Goal: Information Seeking & Learning: Check status

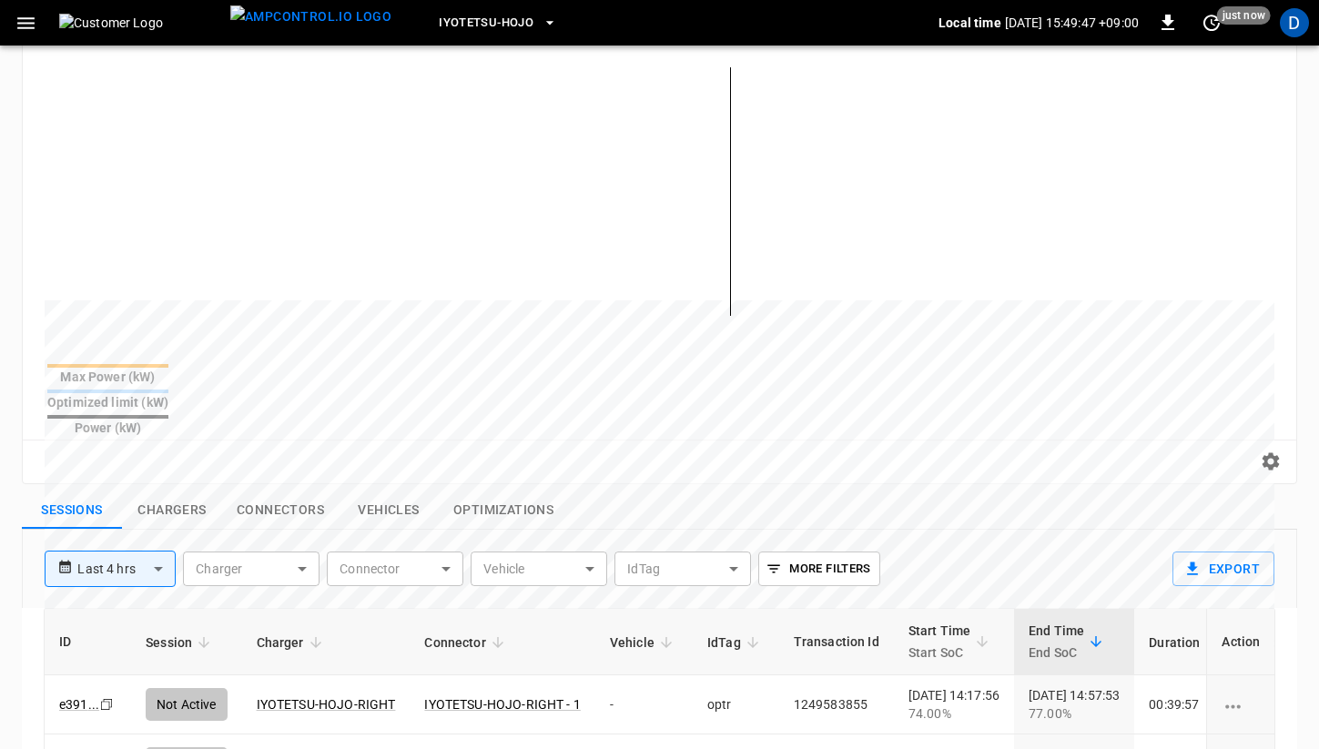
scroll to position [263, 0]
click at [177, 494] on button "Chargers" at bounding box center [172, 513] width 100 height 38
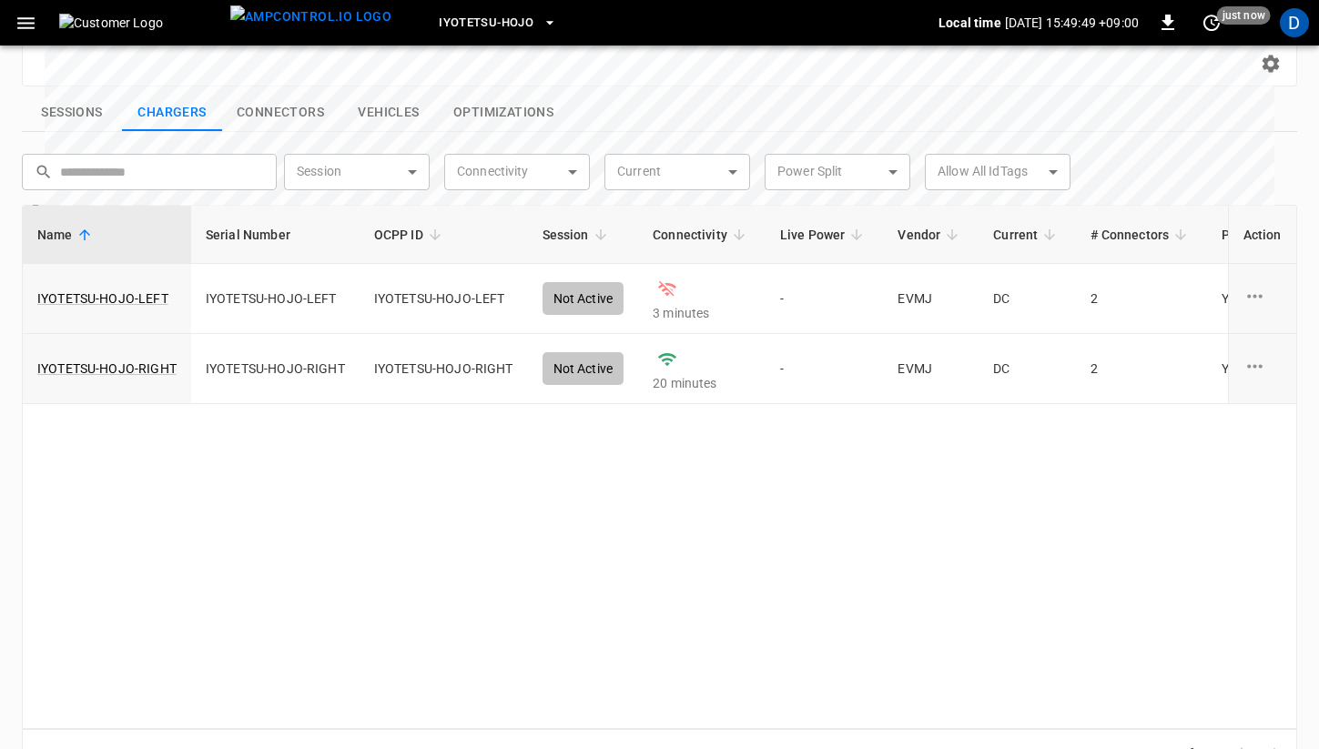
scroll to position [670, 0]
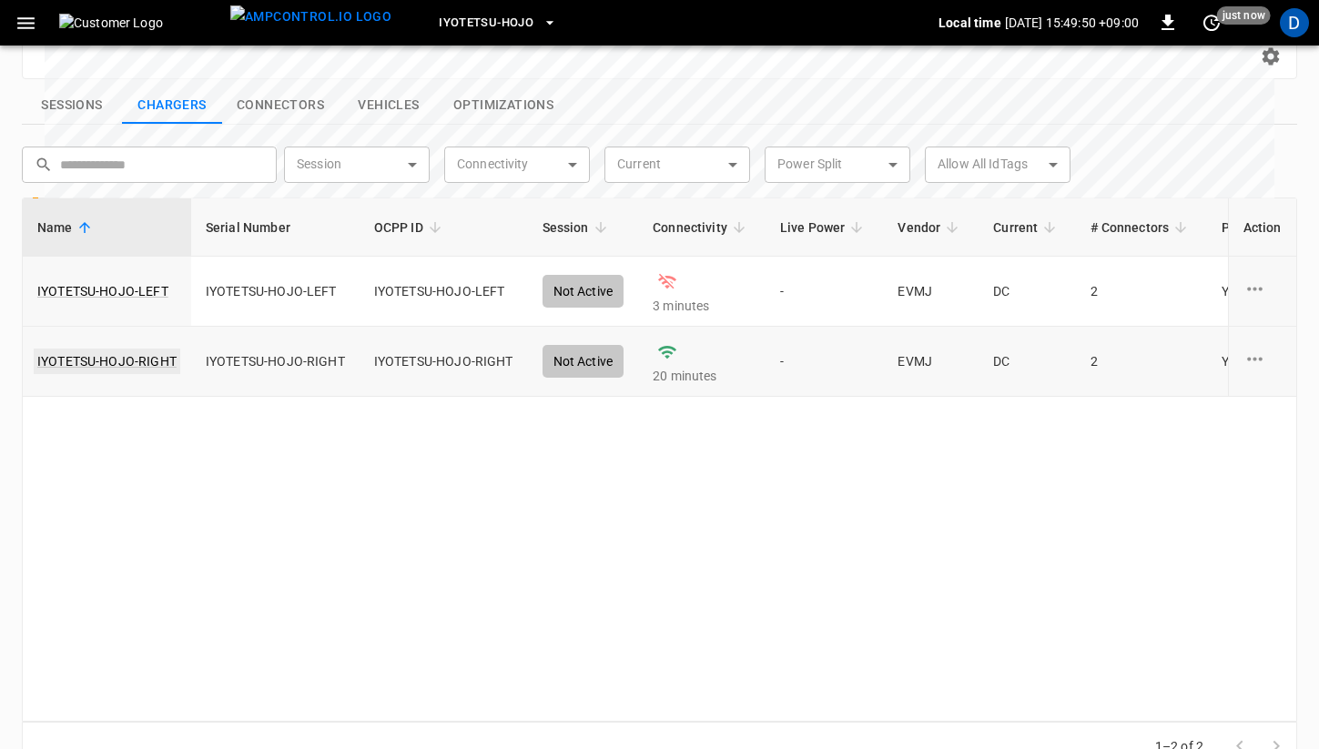
click at [155, 349] on link "IYOTETSU-HOJO-RIGHT" at bounding box center [107, 361] width 147 height 25
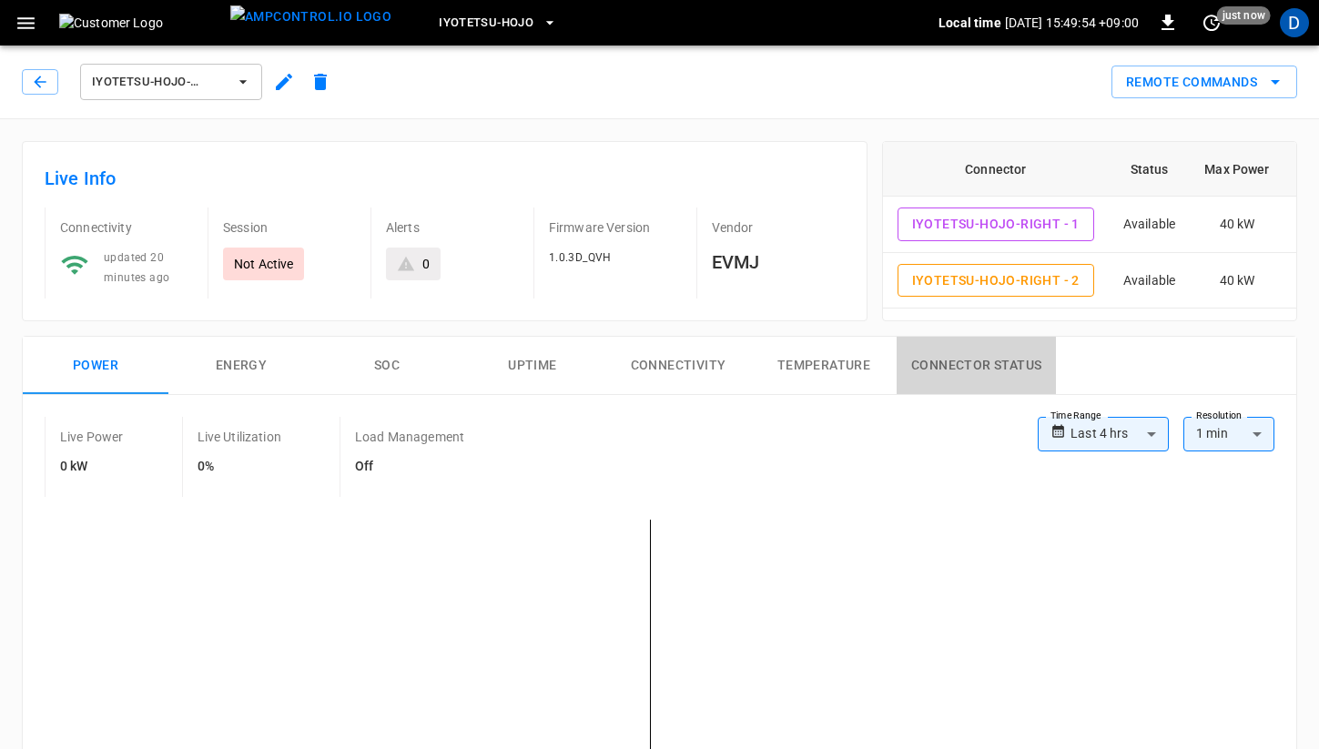
click at [988, 372] on button "Connector Status" at bounding box center [976, 366] width 159 height 58
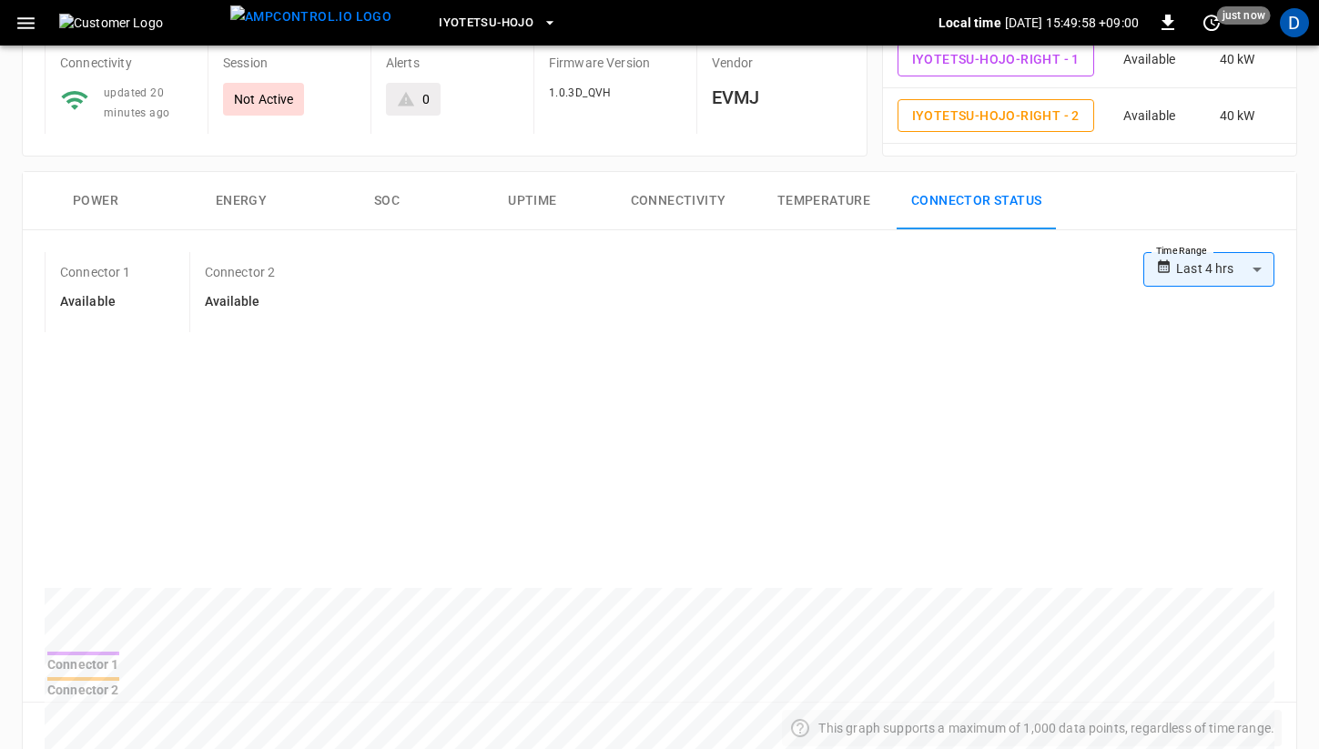
scroll to position [161, 0]
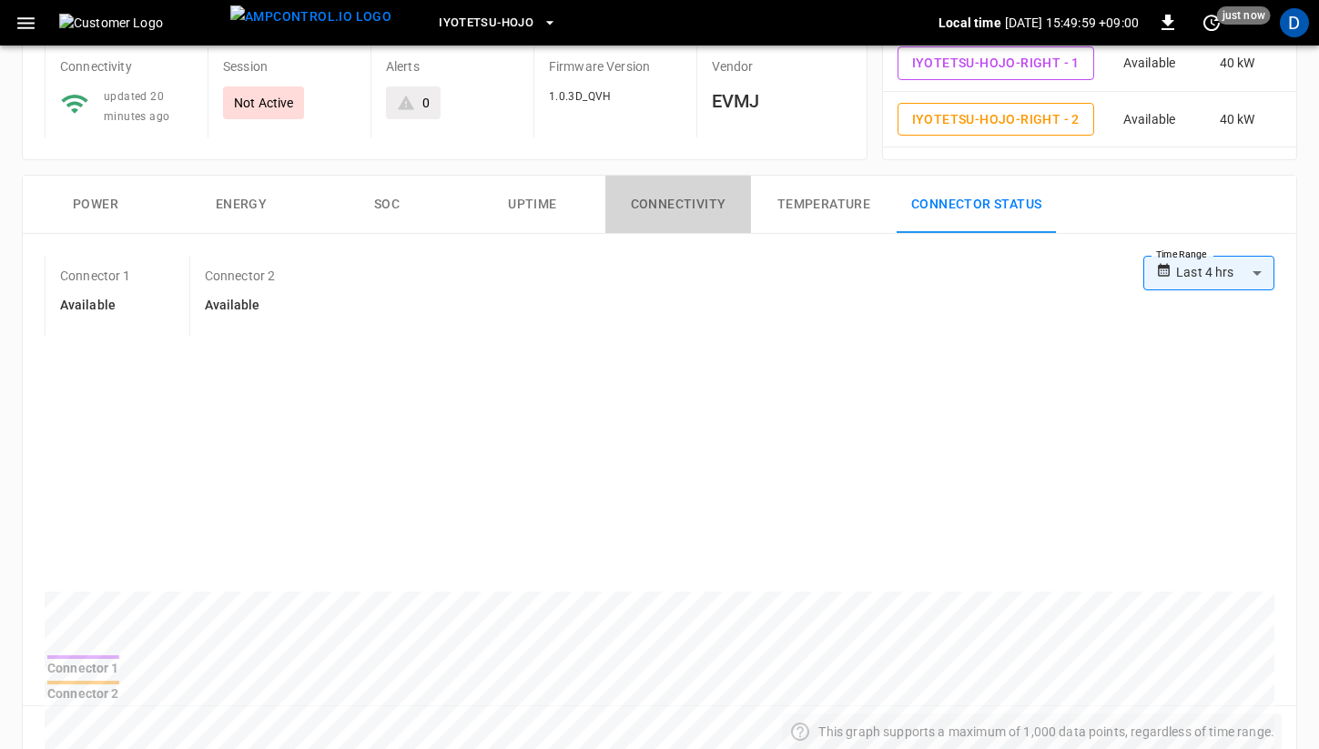
click at [688, 209] on button "Connectivity" at bounding box center [679, 205] width 146 height 58
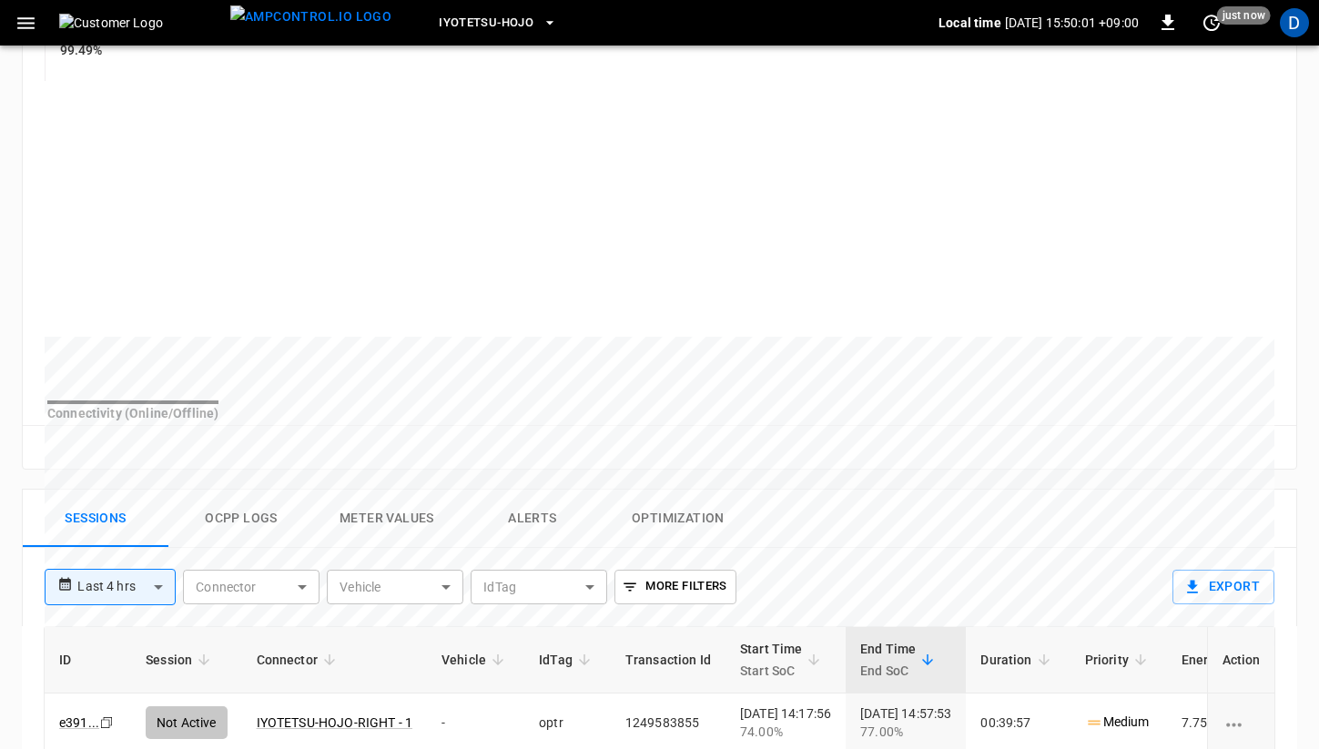
scroll to position [528, 0]
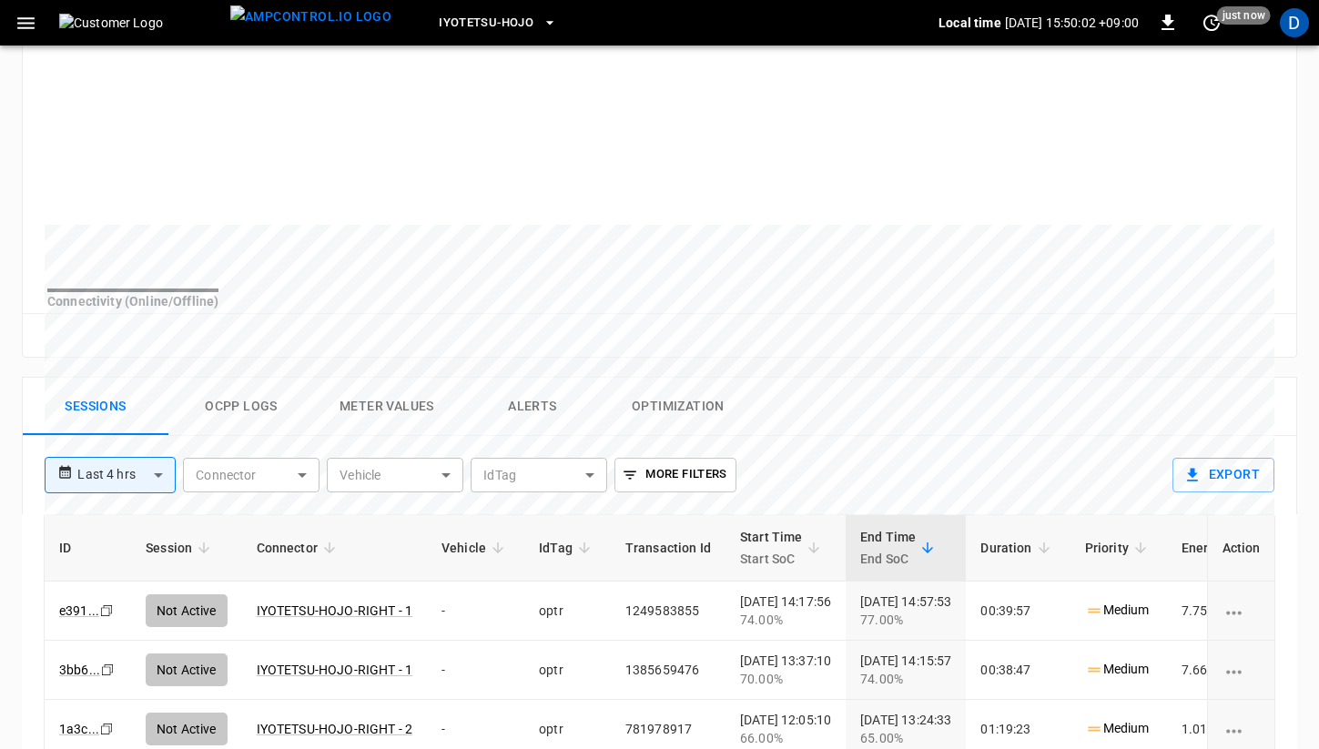
click at [229, 418] on button "Ocpp logs" at bounding box center [241, 407] width 146 height 58
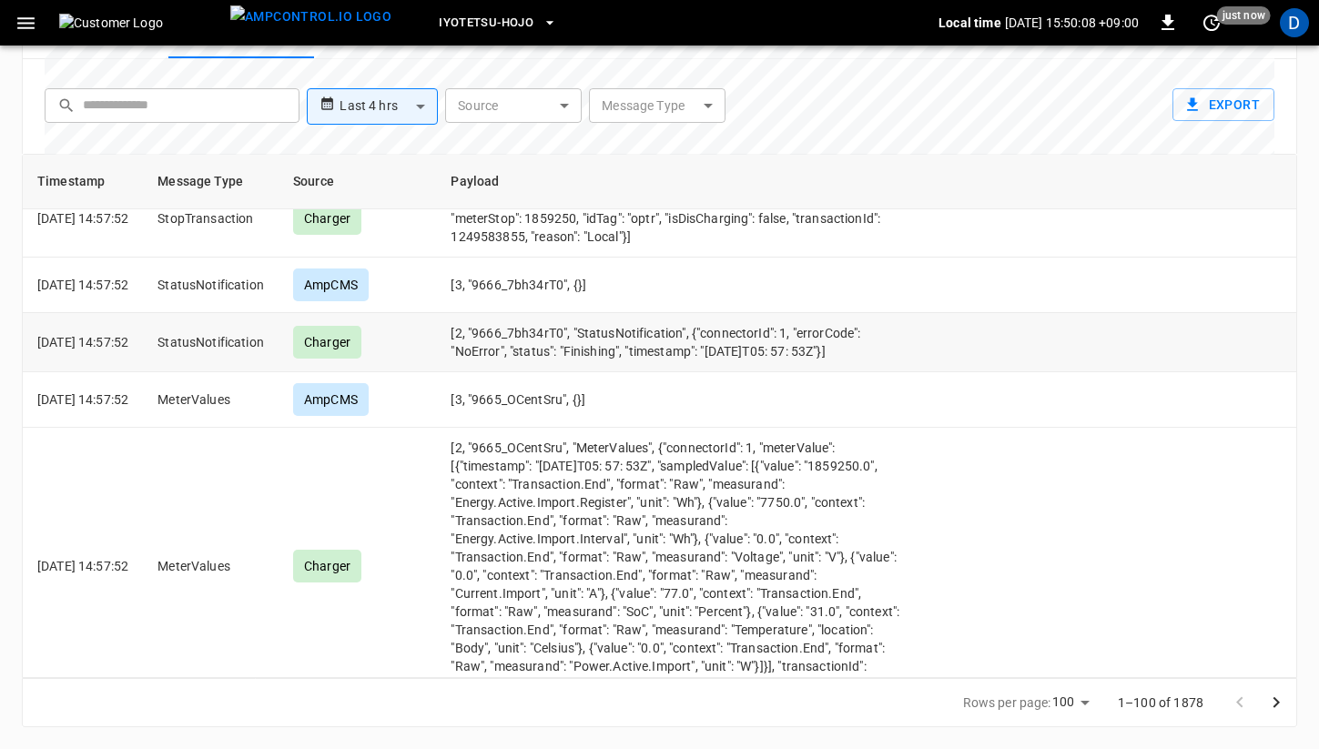
scroll to position [2052, 0]
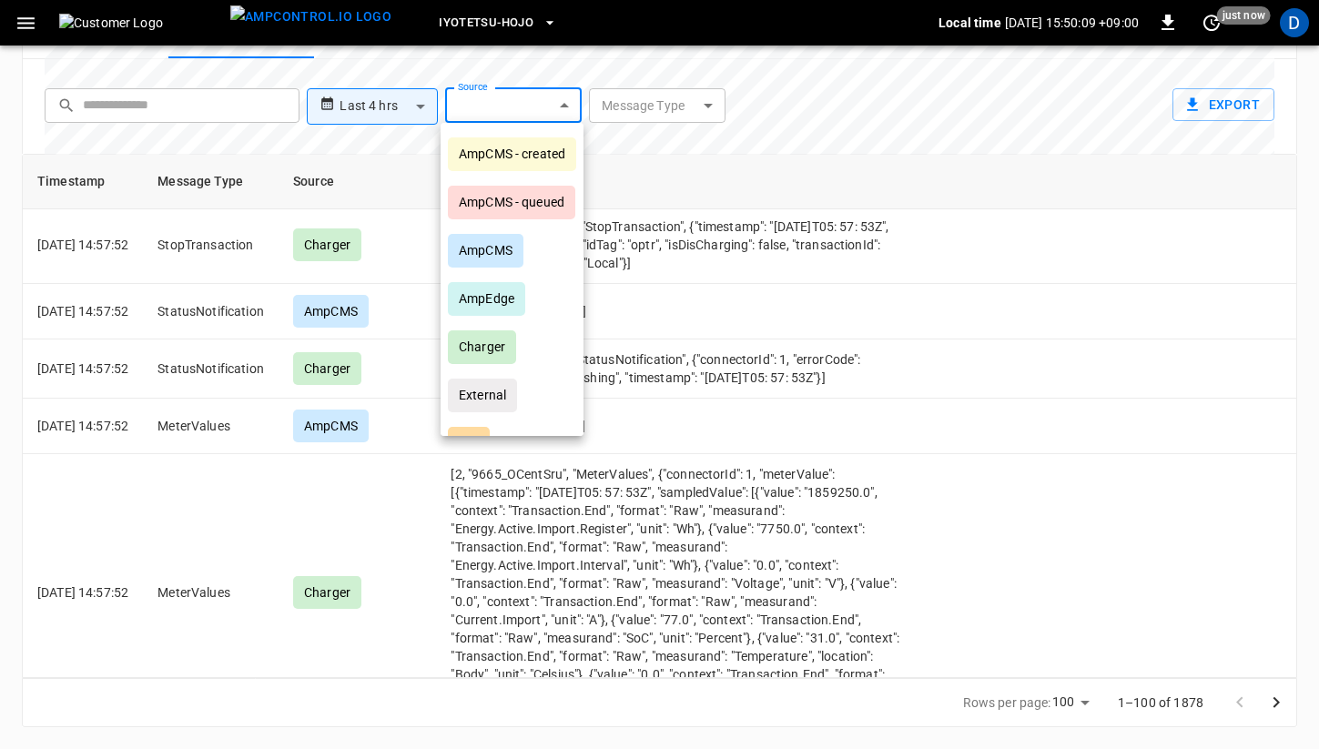
click at [526, 163] on div "AmpCMS - created" at bounding box center [512, 155] width 128 height 34
type input "**********"
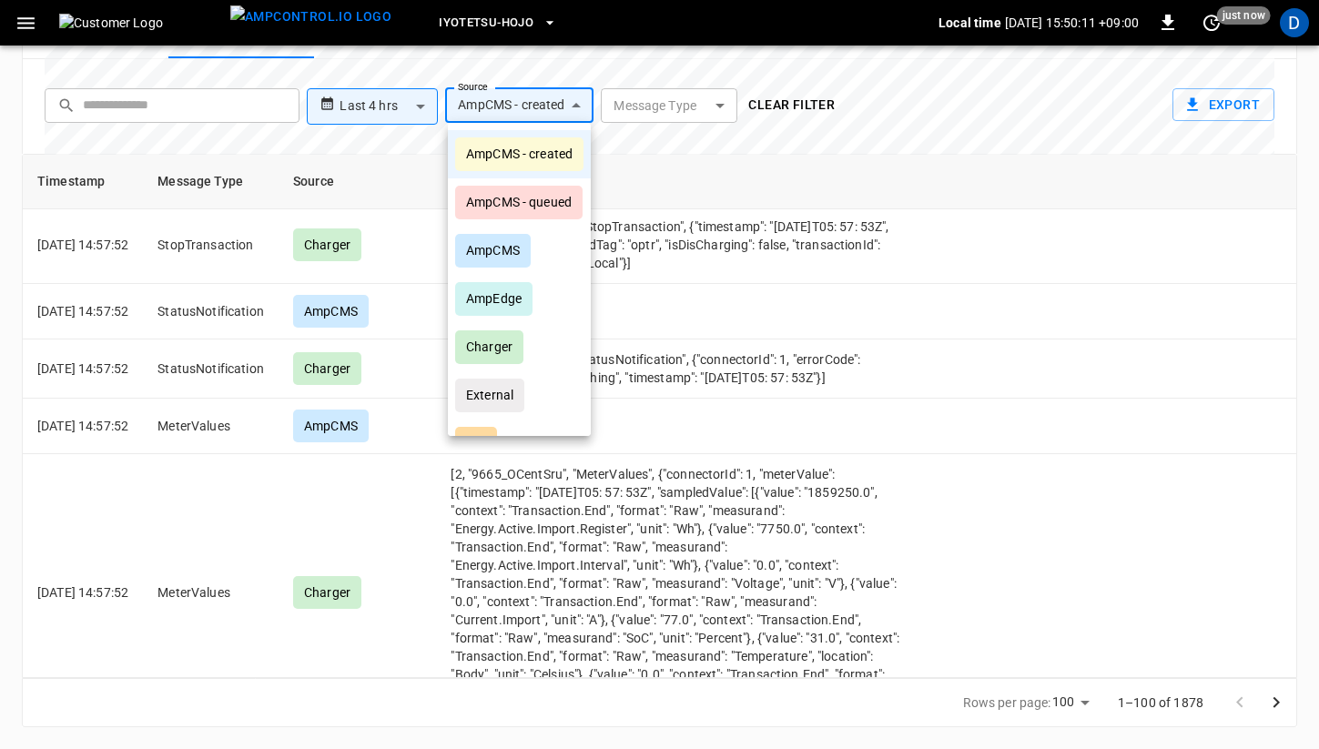
click at [739, 370] on div at bounding box center [659, 374] width 1319 height 749
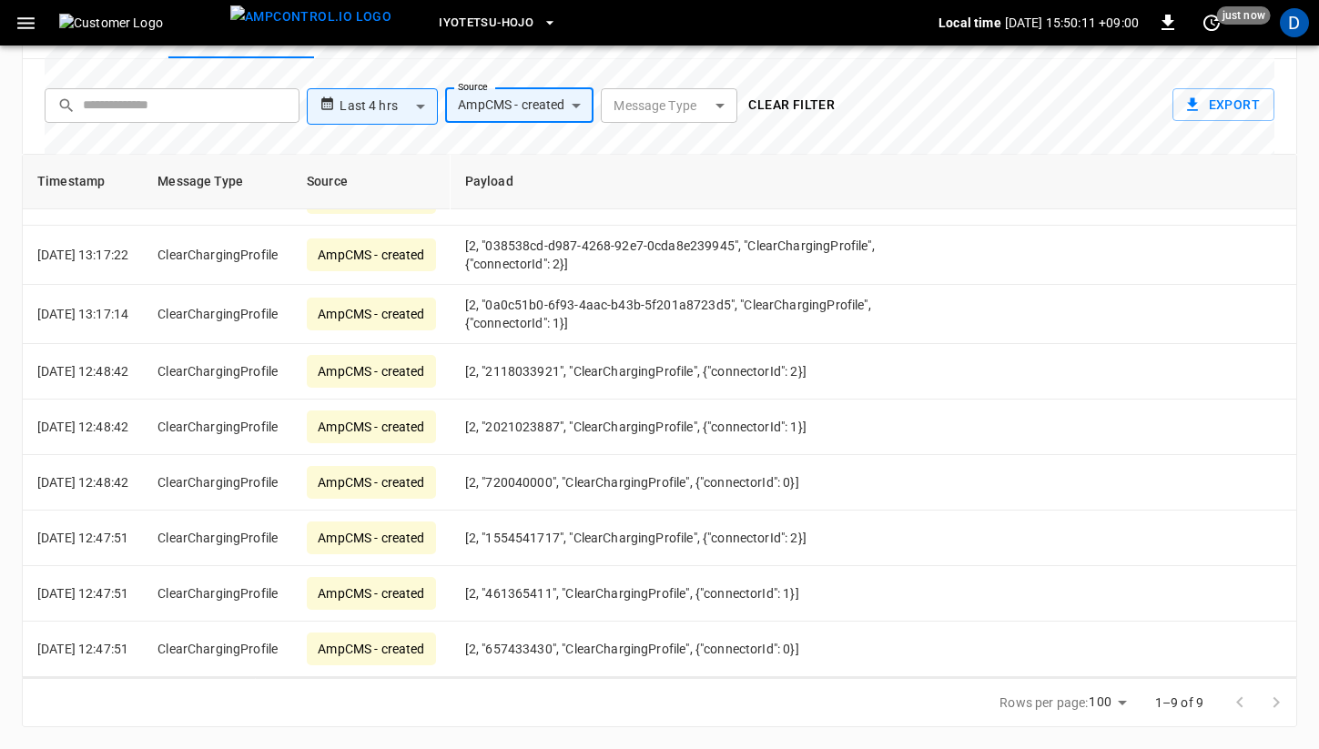
scroll to position [39, 0]
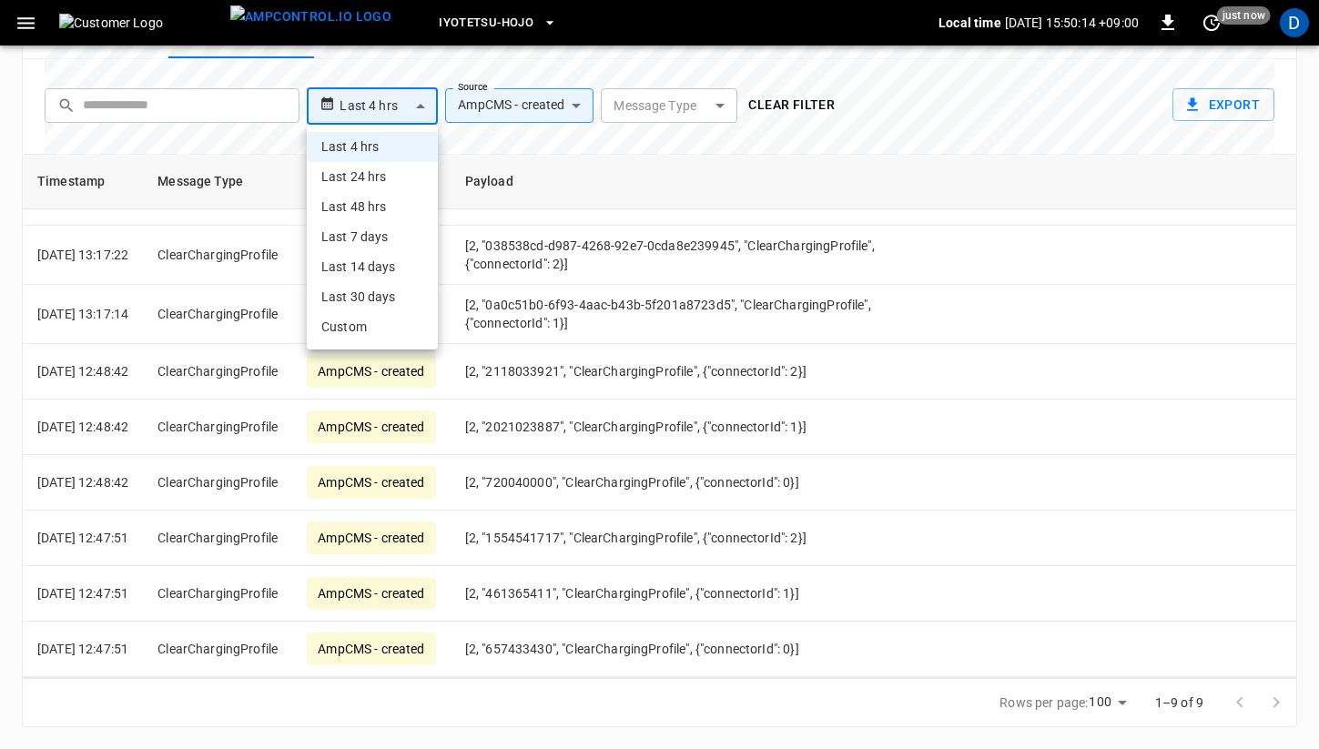
click at [402, 176] on li "Last 24 hrs" at bounding box center [372, 177] width 131 height 30
type input "**********"
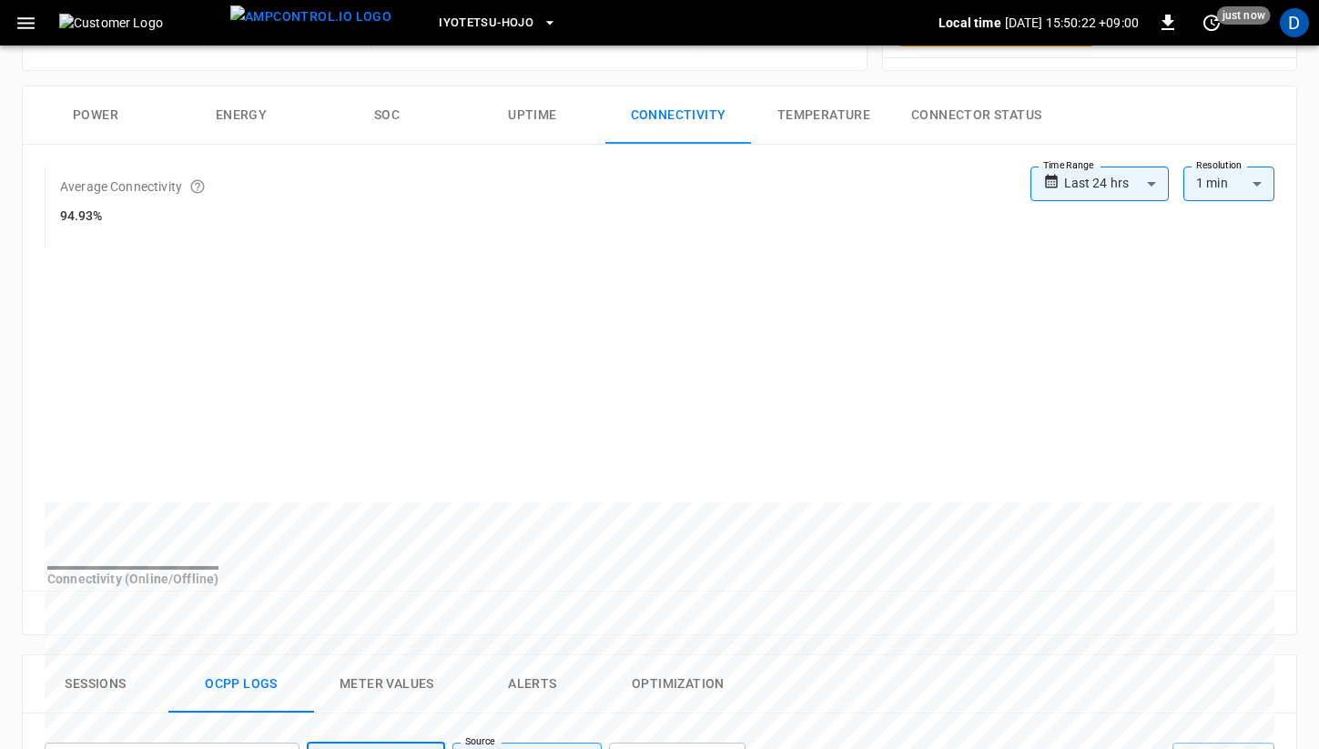
scroll to position [0, 0]
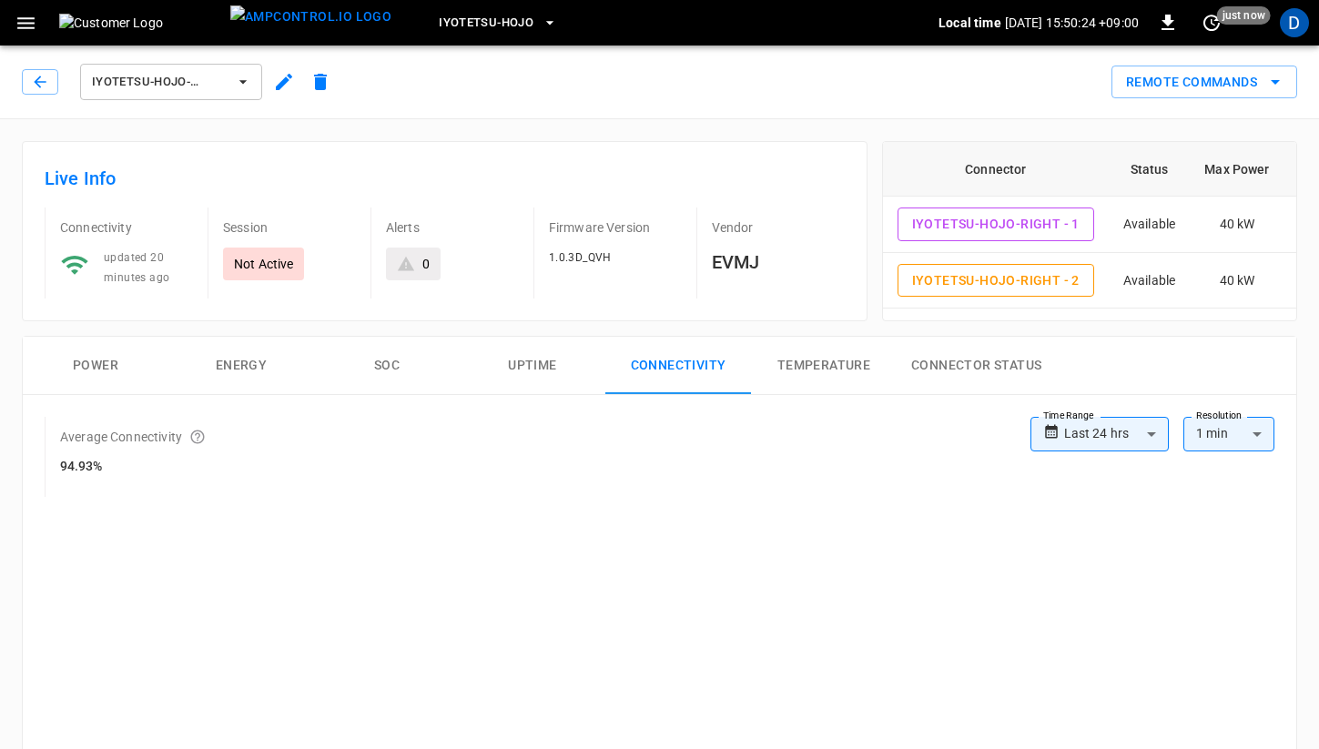
click at [199, 82] on span "IYOTETSU-HOJO-RIGHT" at bounding box center [159, 82] width 135 height 21
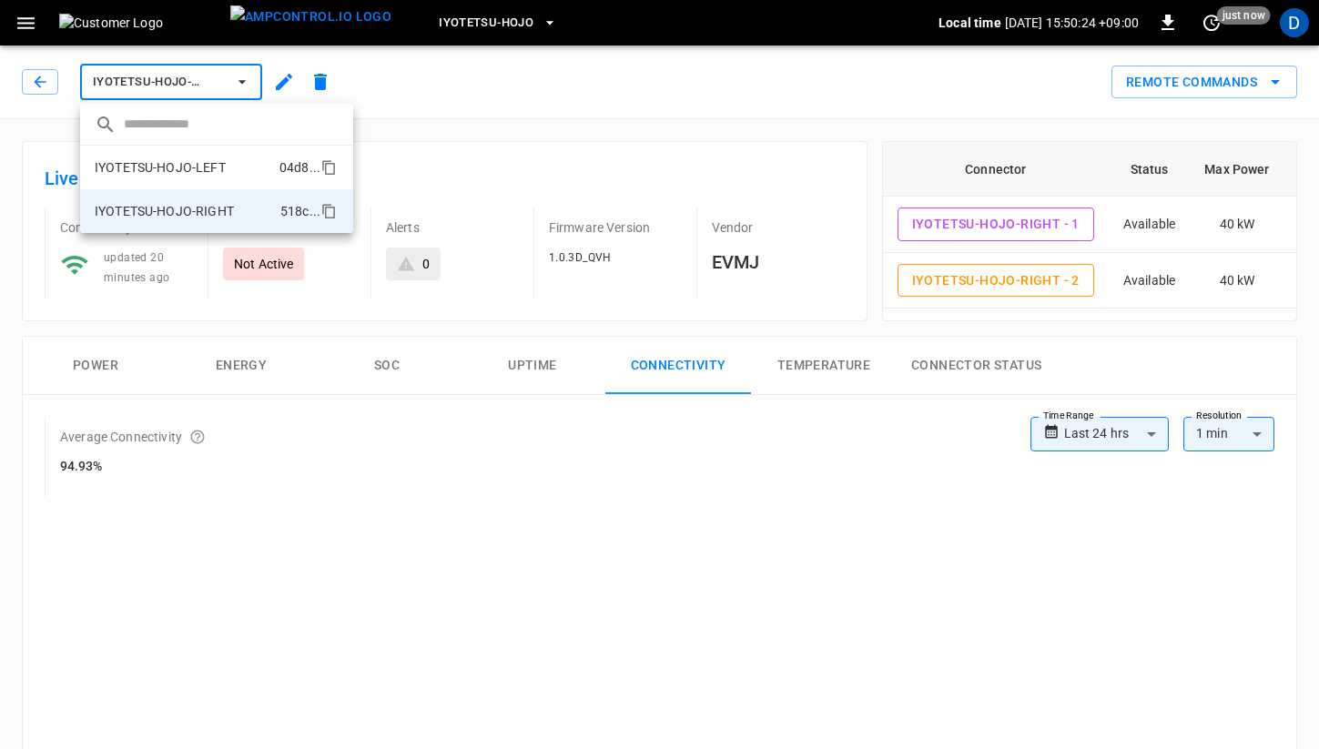
click at [210, 162] on p "IYOTETSU-HOJO-LEFT" at bounding box center [160, 167] width 131 height 18
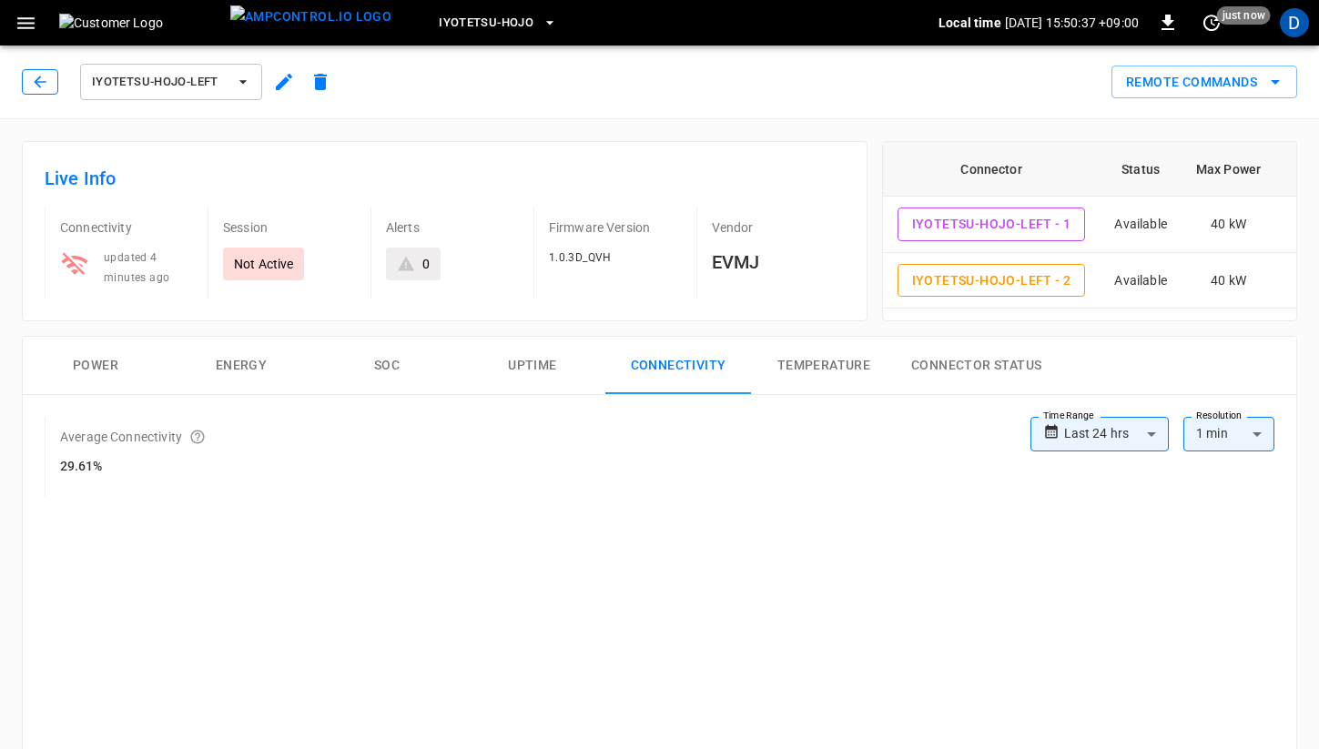
click at [43, 86] on icon "button" at bounding box center [40, 82] width 18 height 18
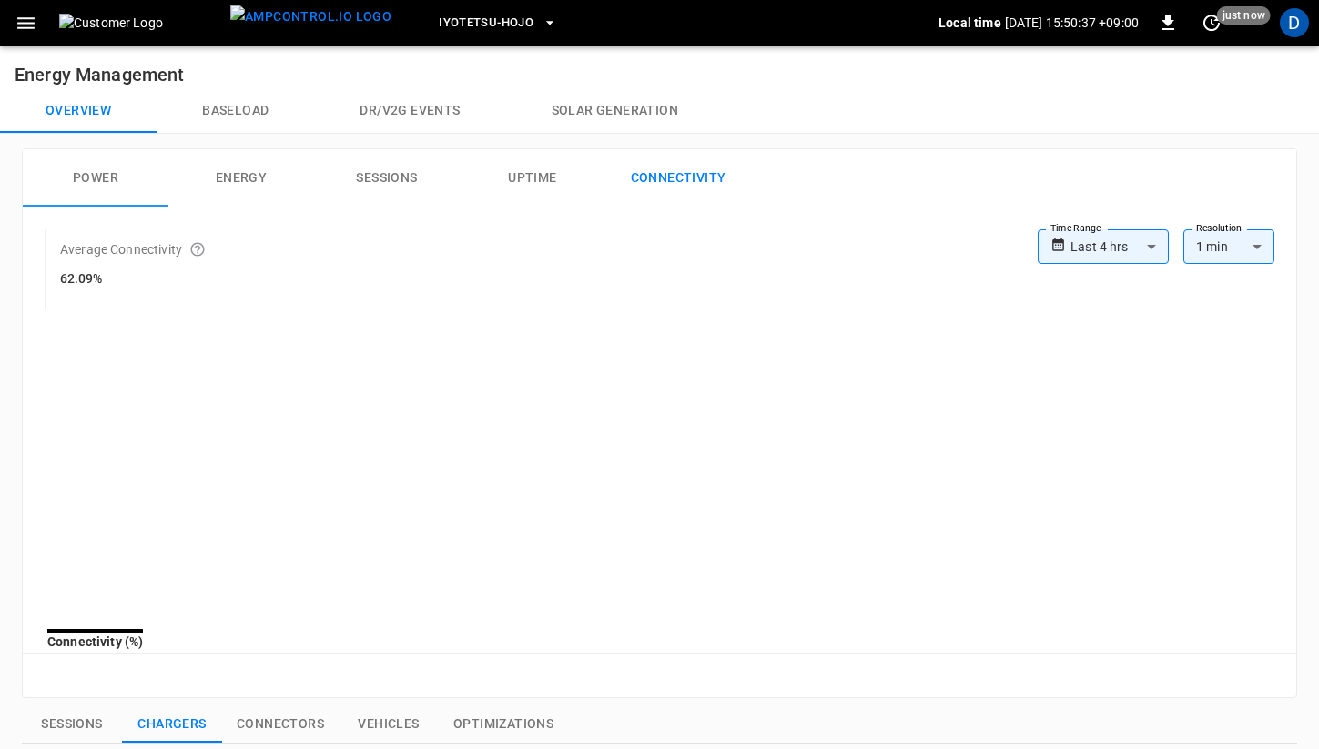
scroll to position [670, 0]
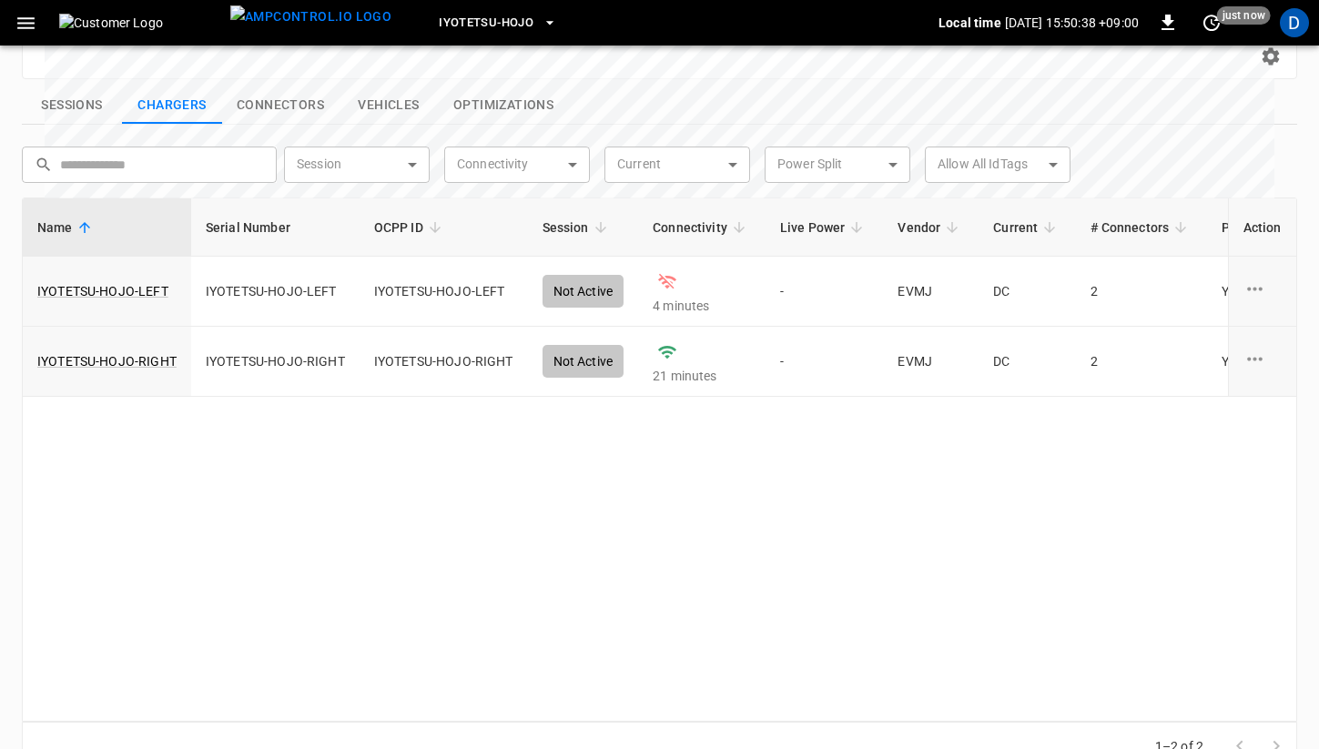
click at [439, 26] on span "Iyotetsu-Hojo" at bounding box center [486, 23] width 95 height 21
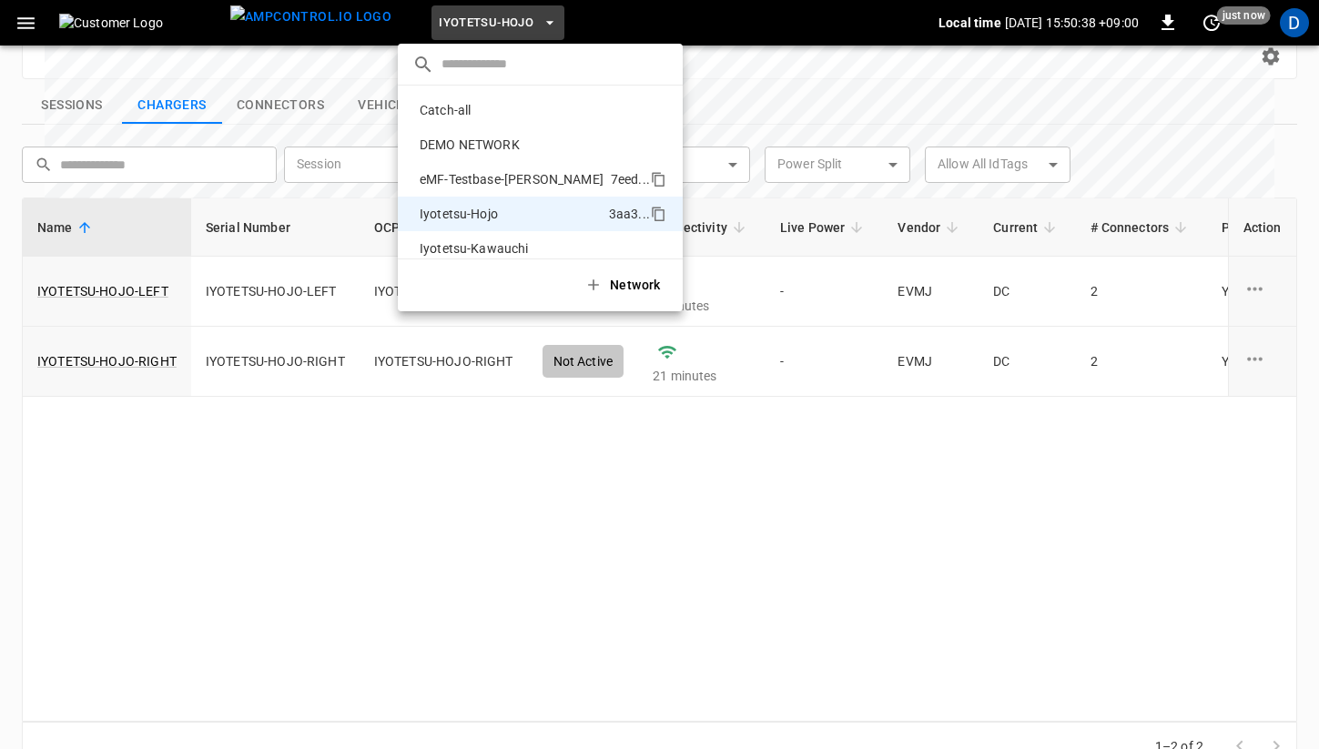
scroll to position [0, 0]
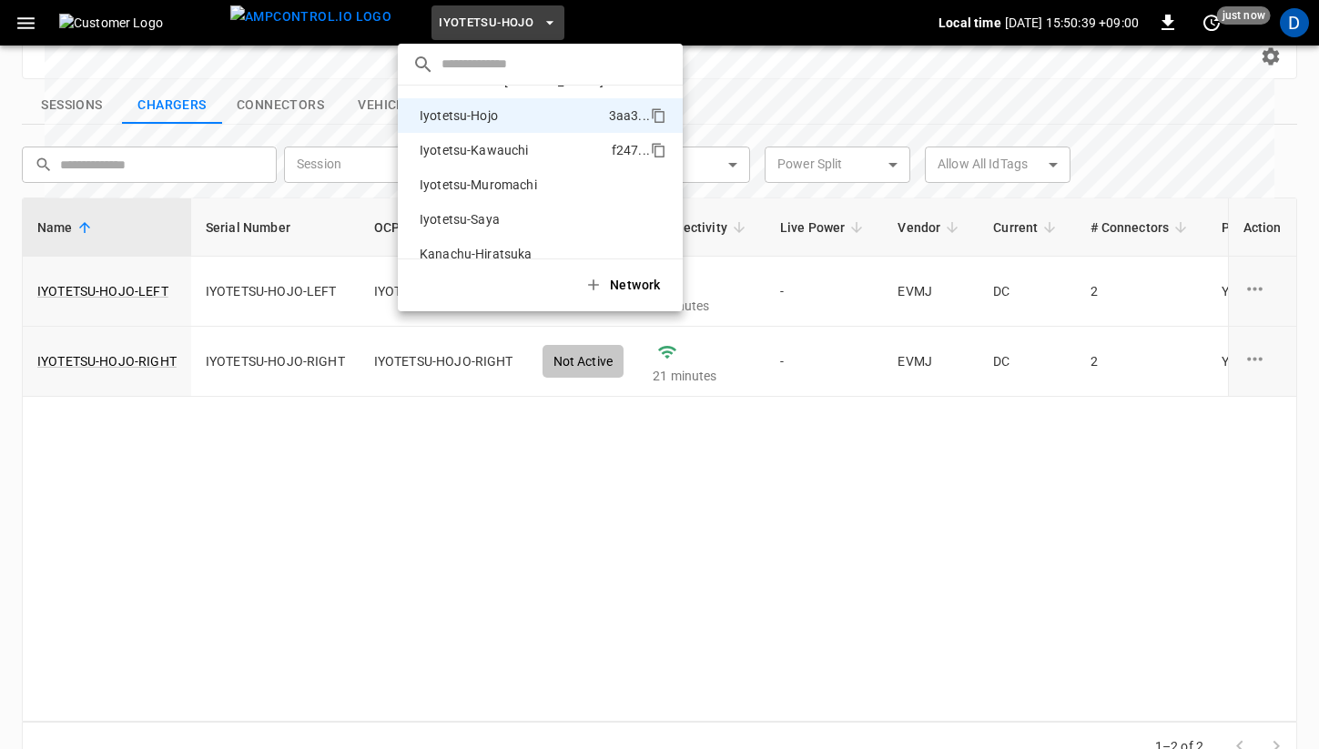
click at [499, 148] on p "Iyotetsu-Kawauchi" at bounding box center [512, 150] width 199 height 18
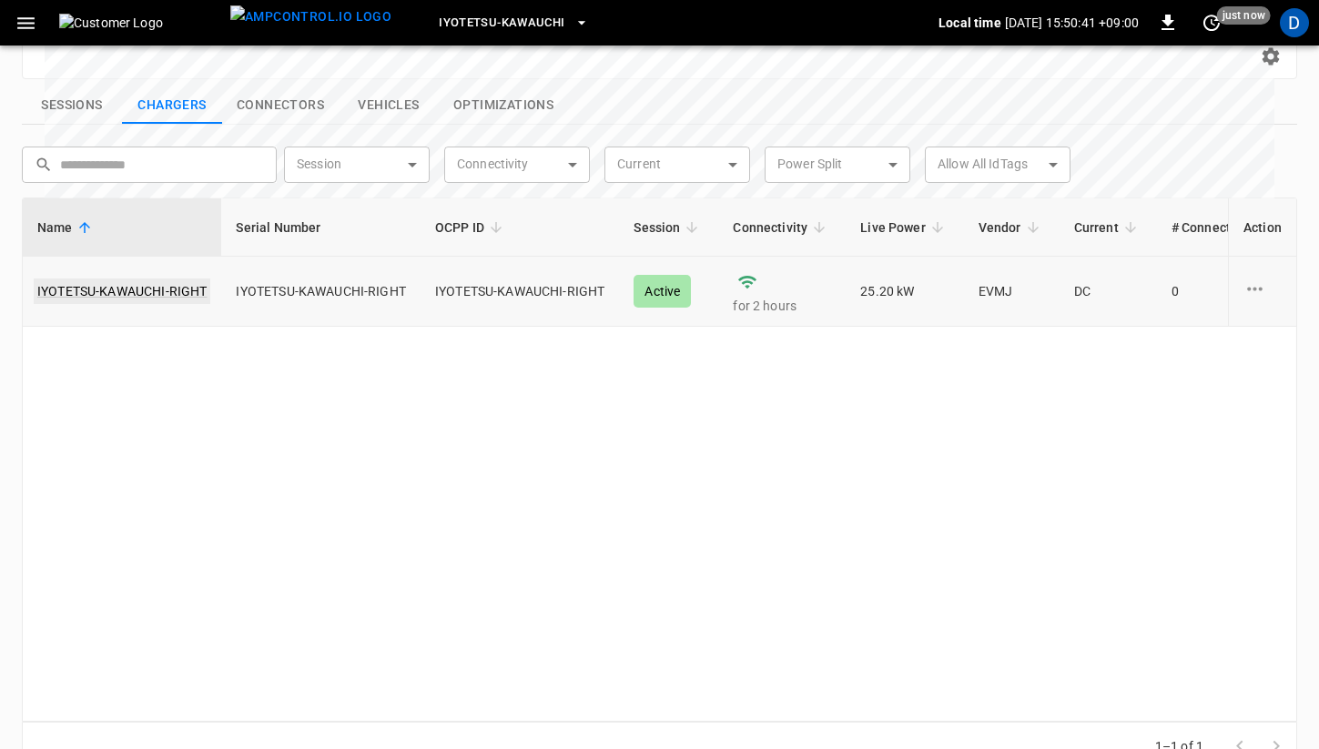
click at [158, 279] on link "IYOTETSU-KAWAUCHI-RIGHT" at bounding box center [122, 291] width 177 height 25
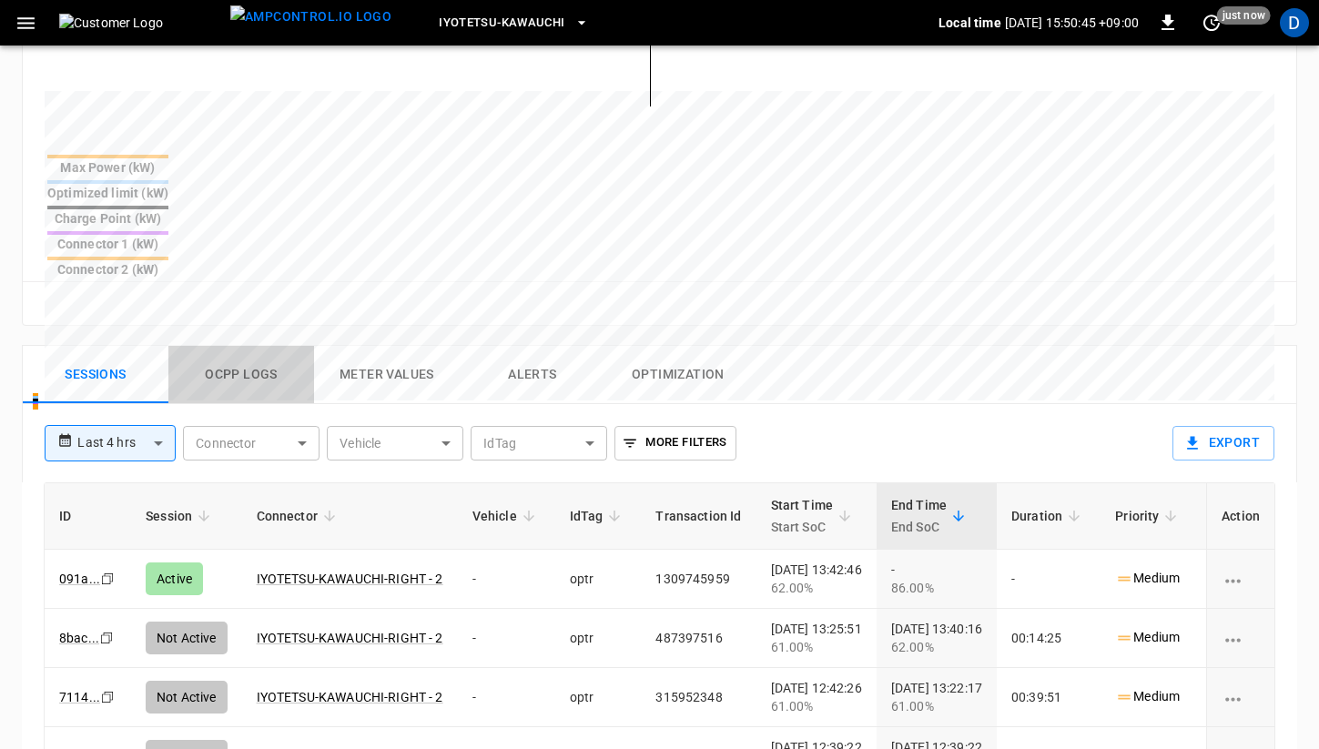
click at [236, 346] on button "Ocpp logs" at bounding box center [241, 375] width 146 height 58
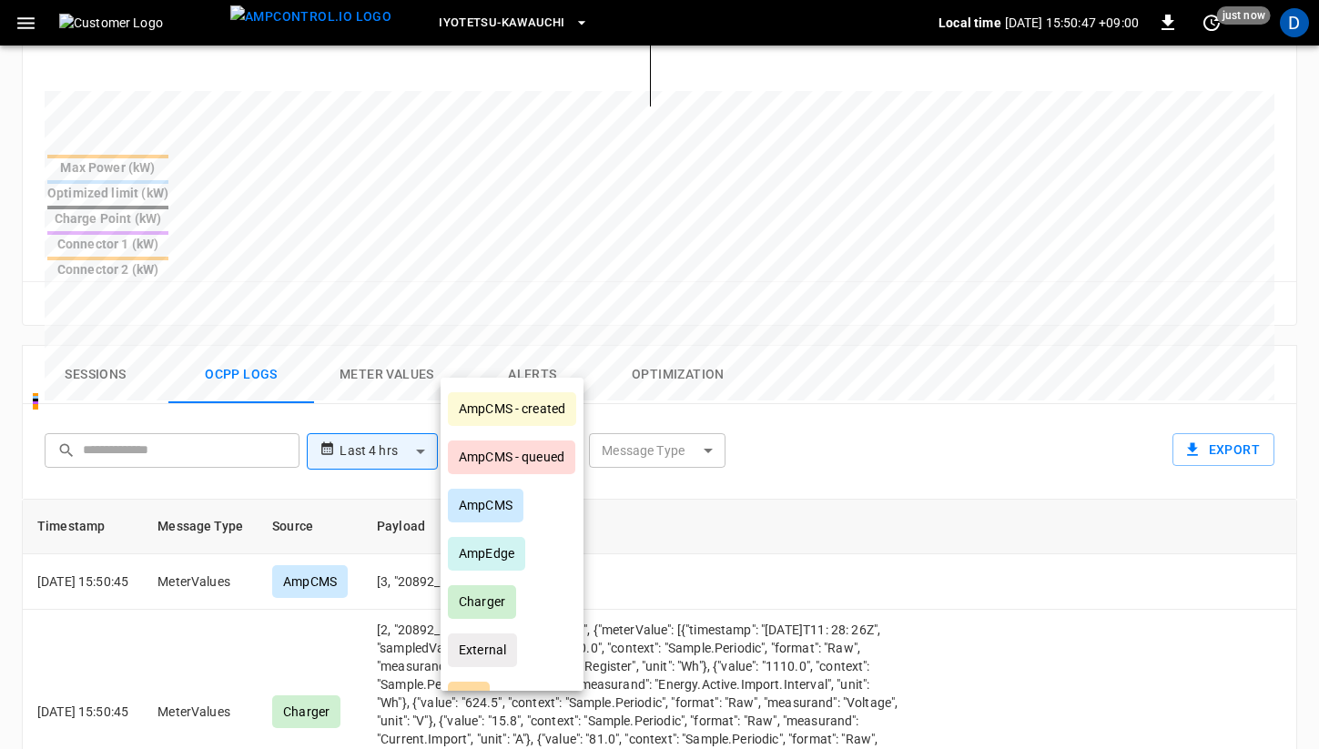
click at [542, 357] on body "**********" at bounding box center [659, 216] width 1319 height 1757
click at [533, 405] on div "AmpCMS - created" at bounding box center [512, 409] width 128 height 34
type input "**********"
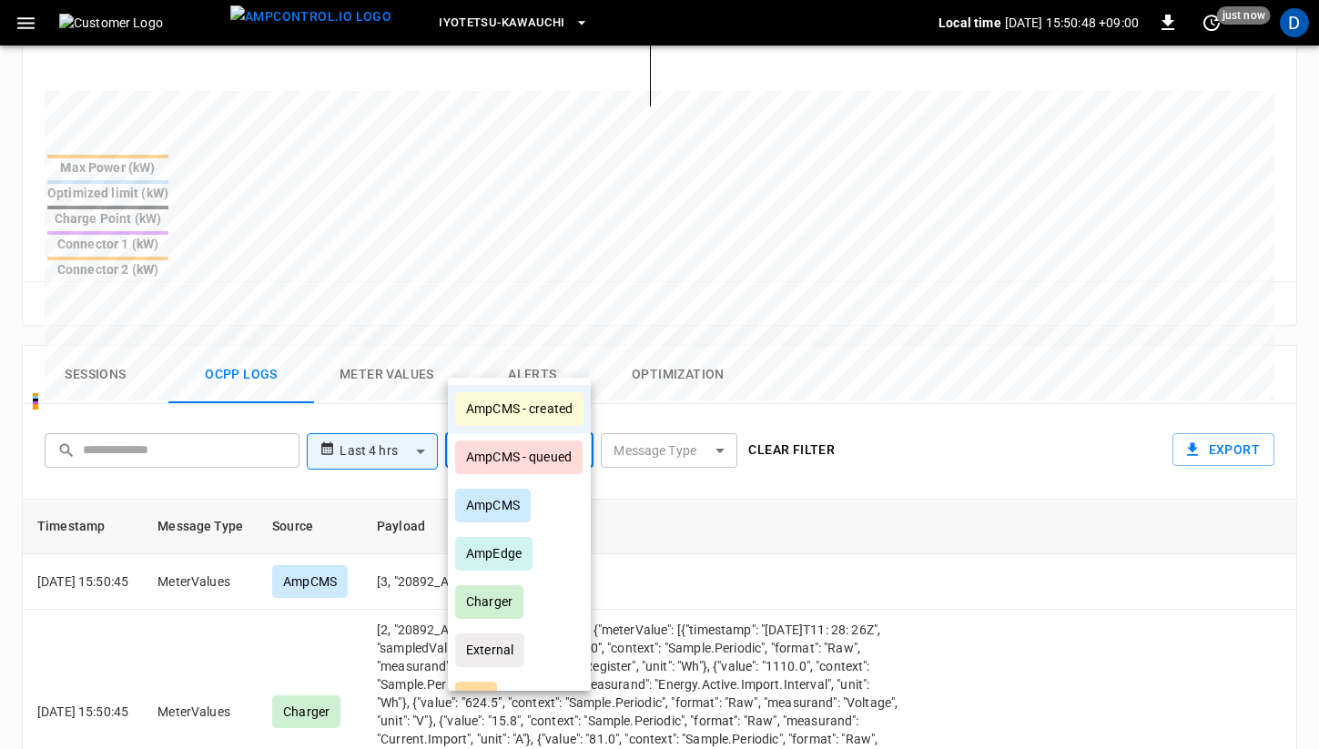
click at [977, 341] on div at bounding box center [659, 374] width 1319 height 749
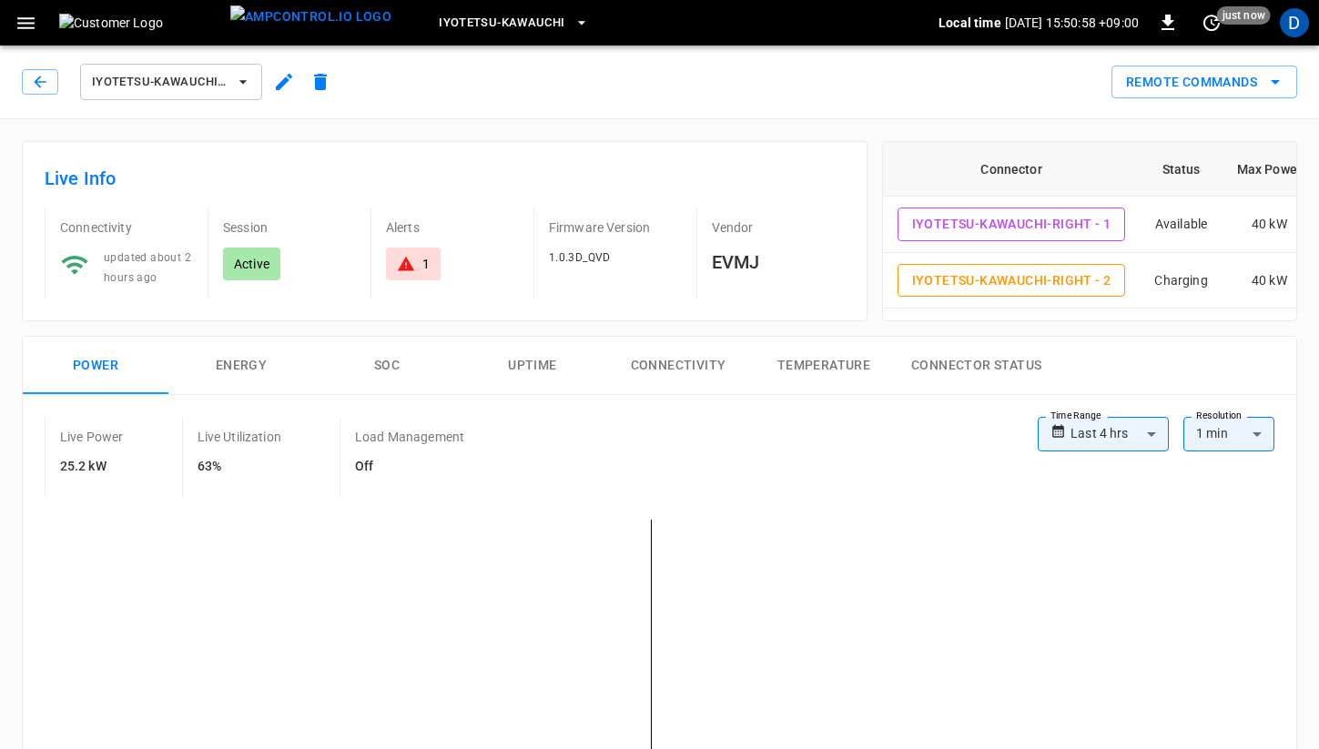
click at [644, 361] on button "Connectivity" at bounding box center [679, 366] width 146 height 58
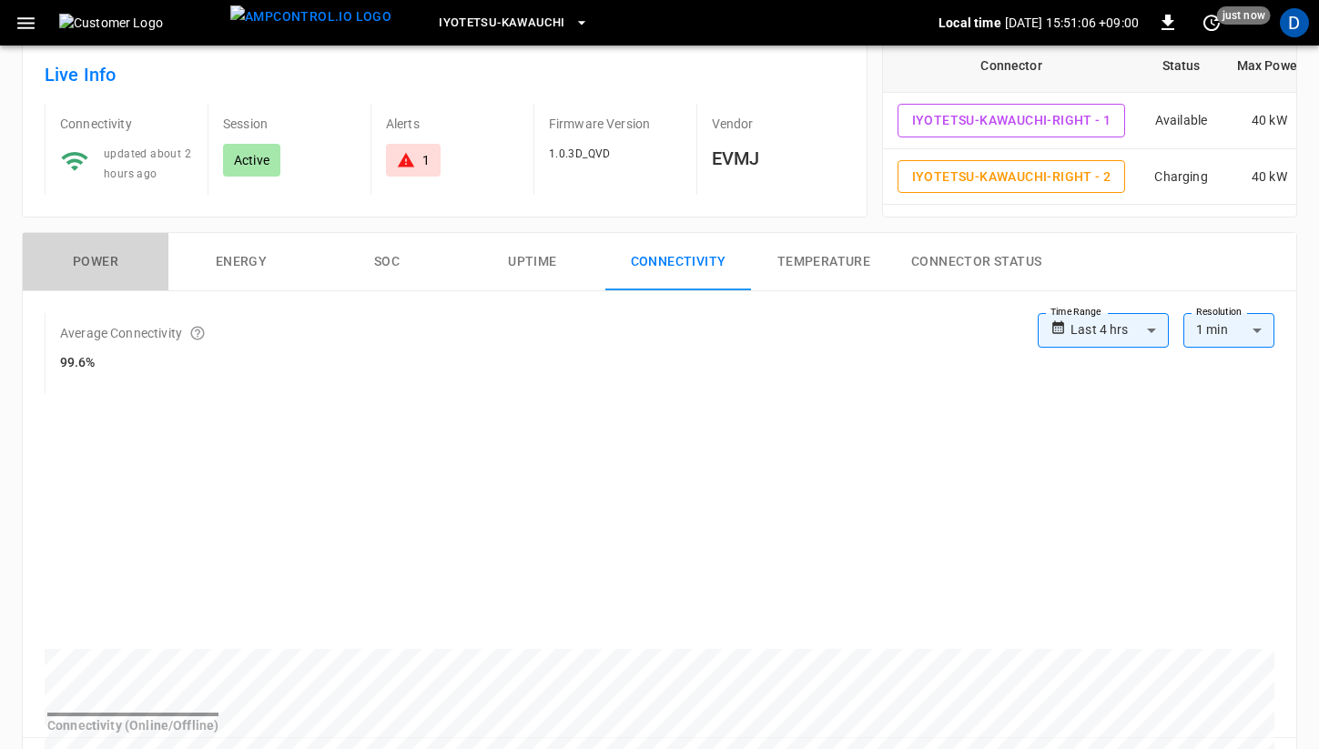
click at [101, 258] on button "Power" at bounding box center [96, 262] width 146 height 58
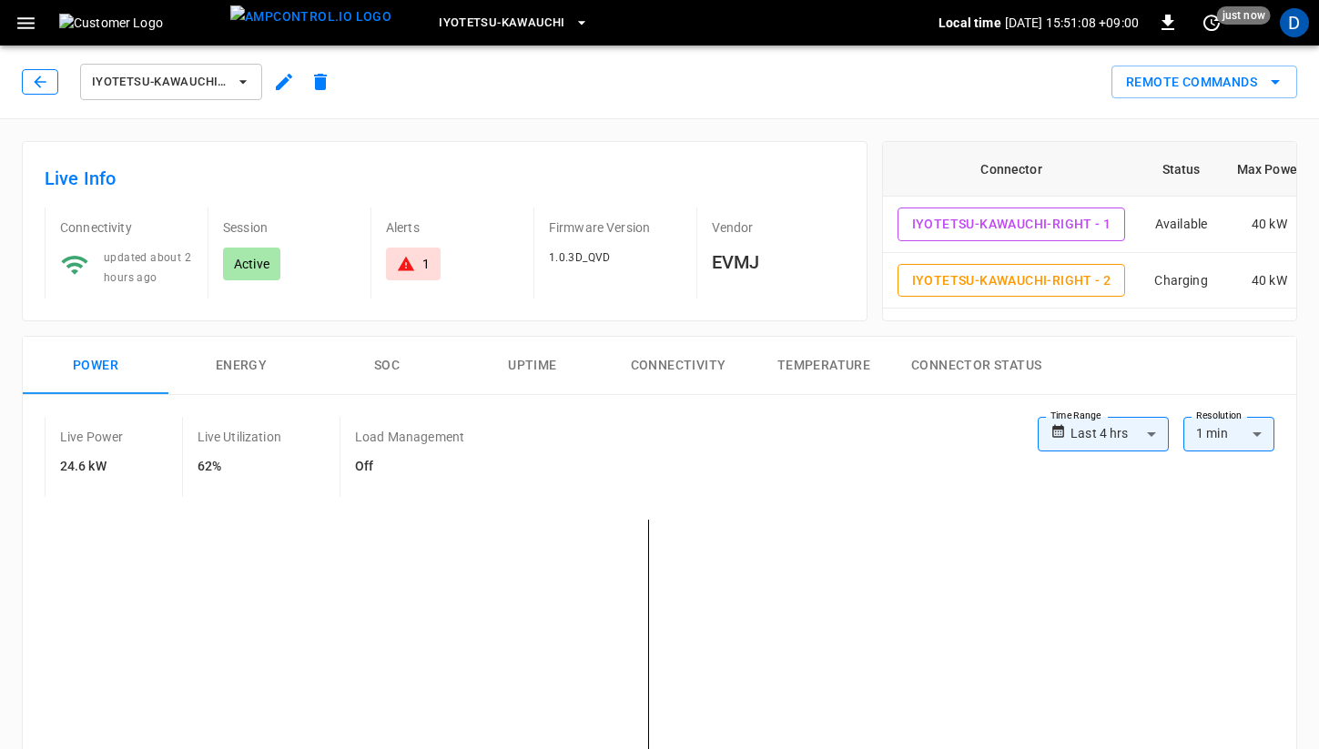
click at [51, 78] on button "button" at bounding box center [40, 81] width 36 height 25
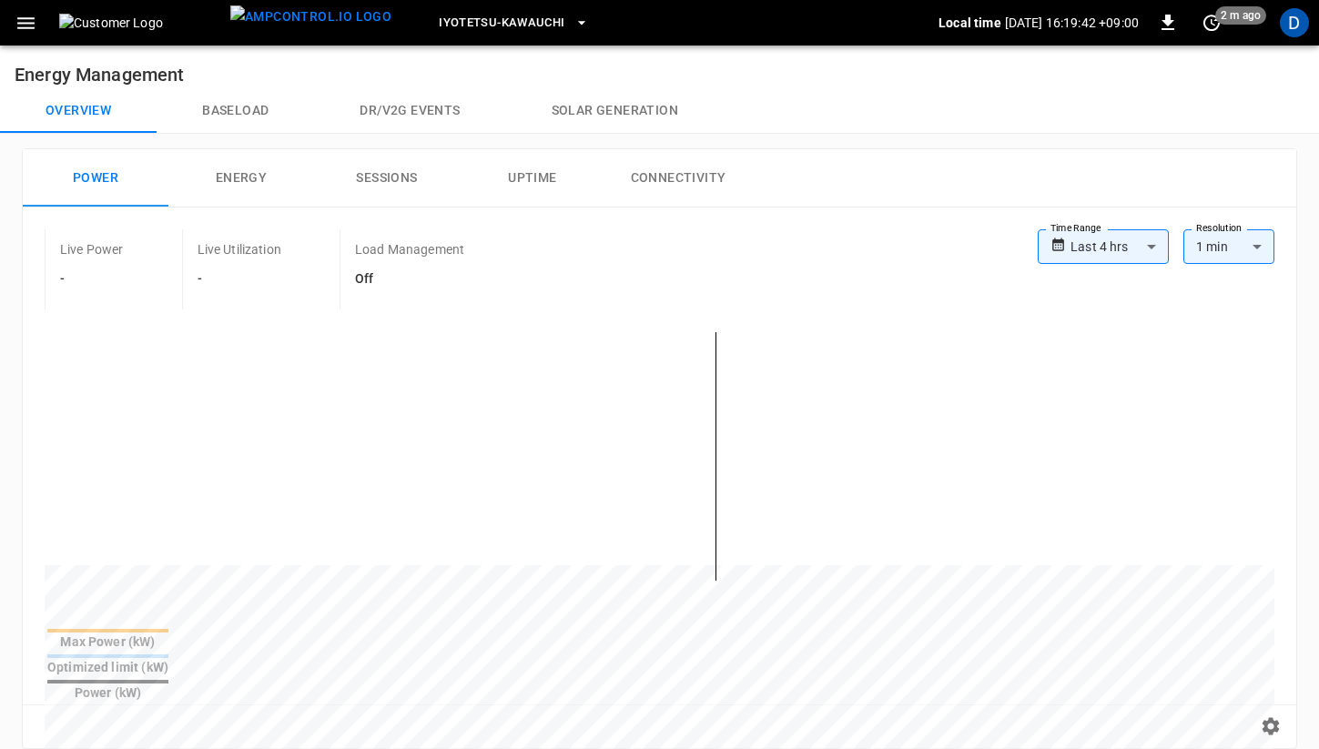
click at [241, 112] on button "Baseload" at bounding box center [236, 111] width 158 height 44
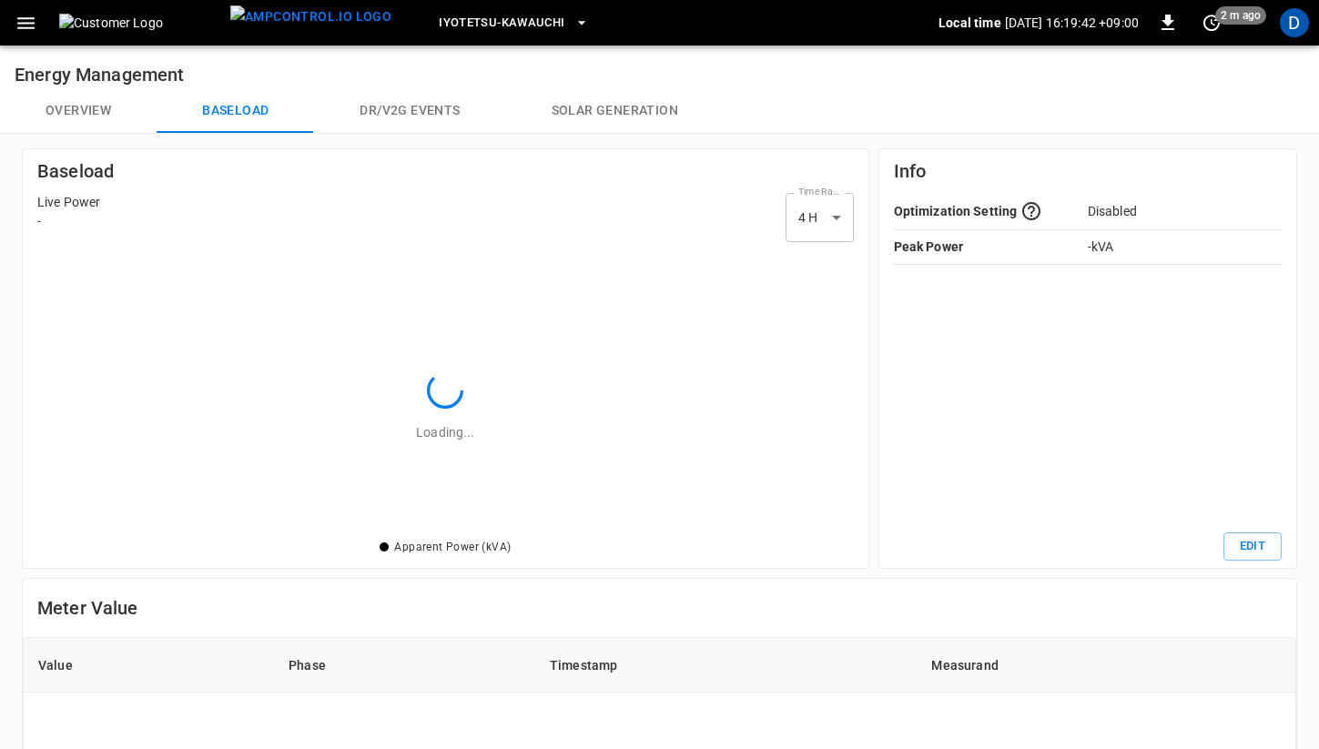
scroll to position [287, 817]
click at [68, 109] on button "Overview" at bounding box center [78, 111] width 157 height 44
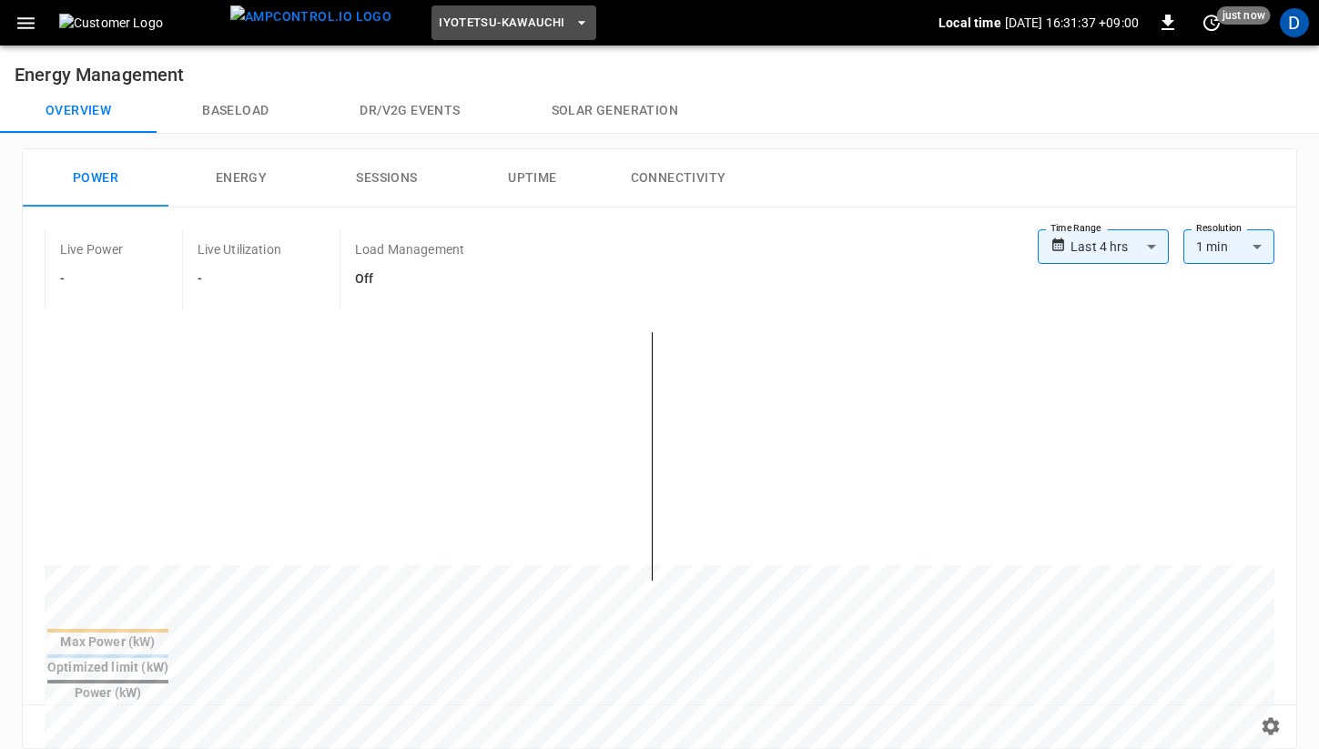
click at [520, 25] on span "Iyotetsu-Kawauchi" at bounding box center [502, 23] width 126 height 21
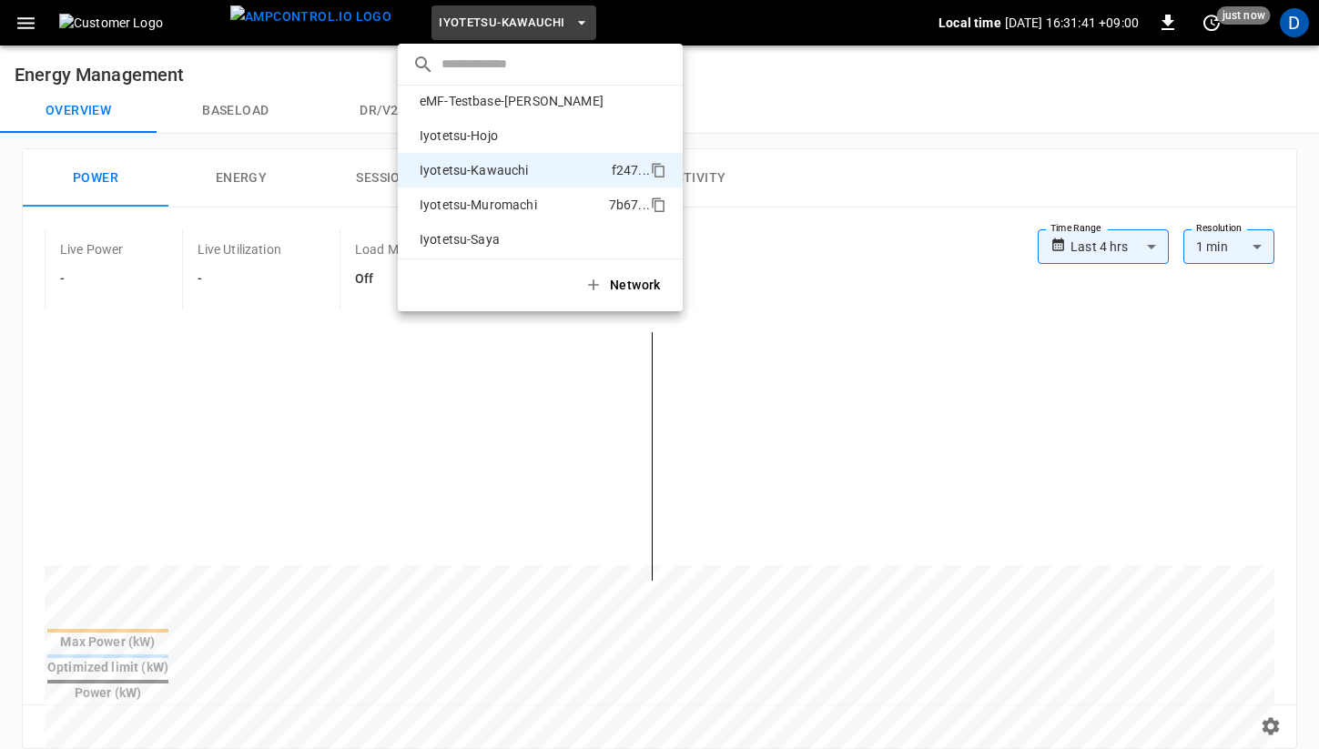
scroll to position [77, 0]
click at [520, 137] on p "Iyotetsu-Hojo" at bounding box center [511, 136] width 197 height 18
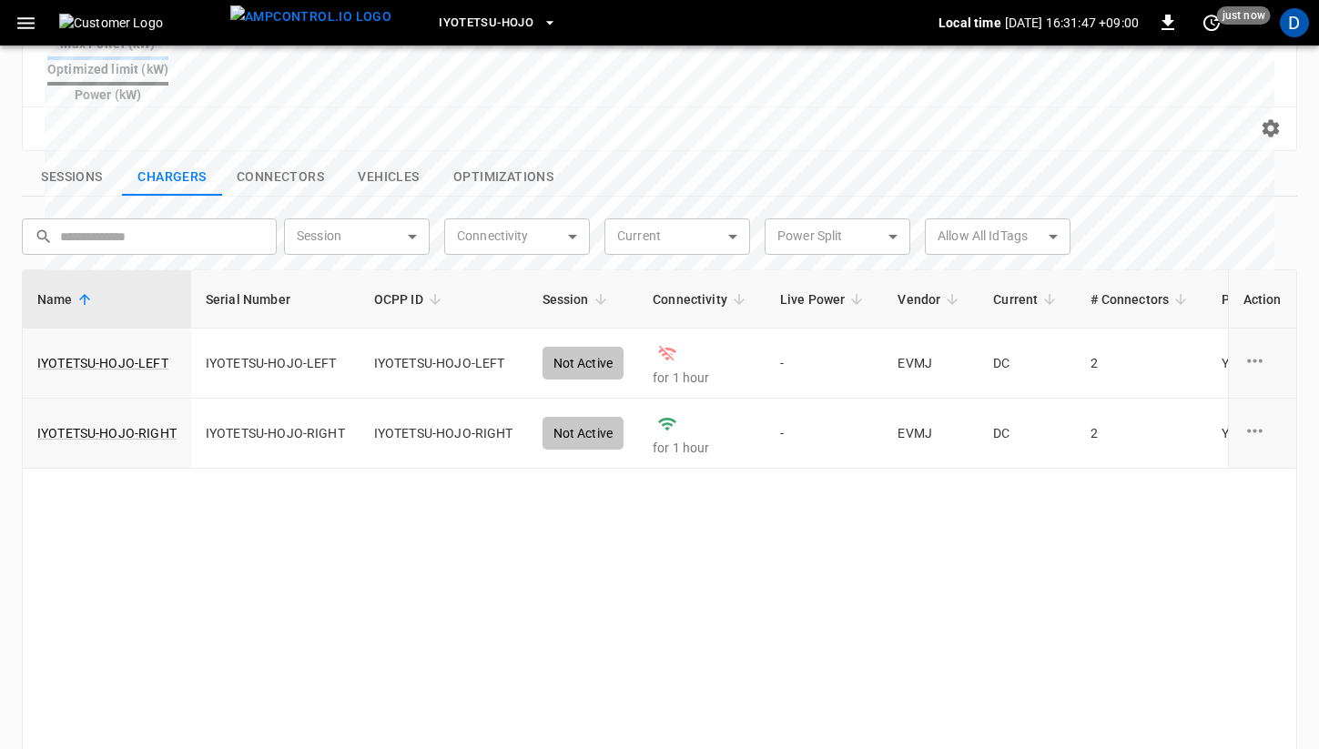
scroll to position [670, 0]
